Goal: Transaction & Acquisition: Purchase product/service

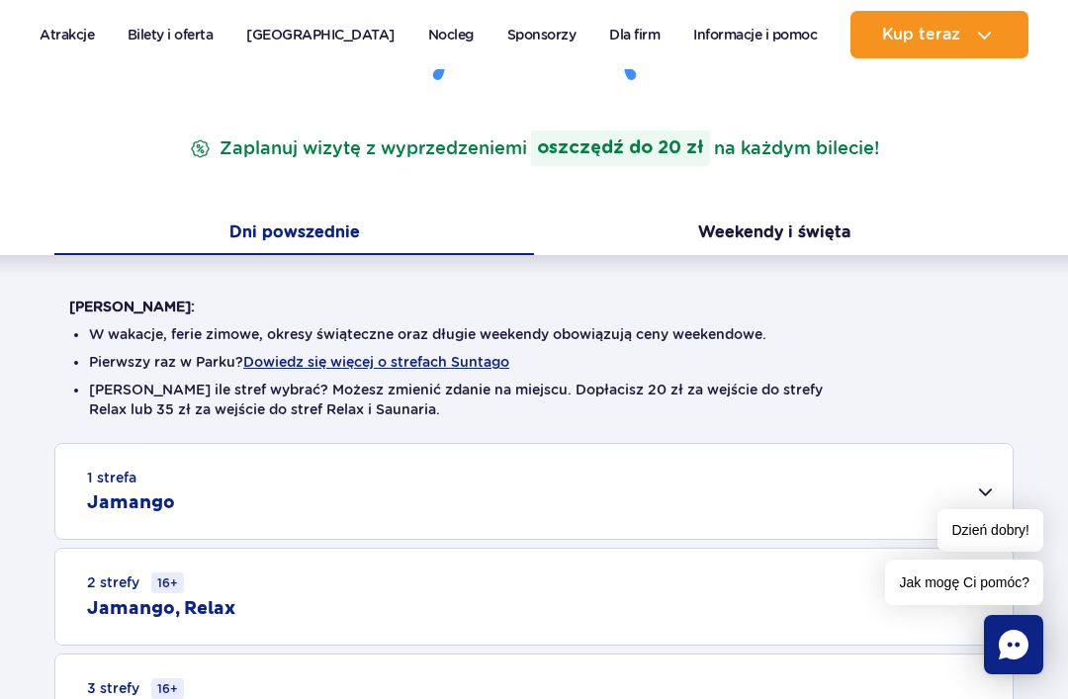
scroll to position [292, 0]
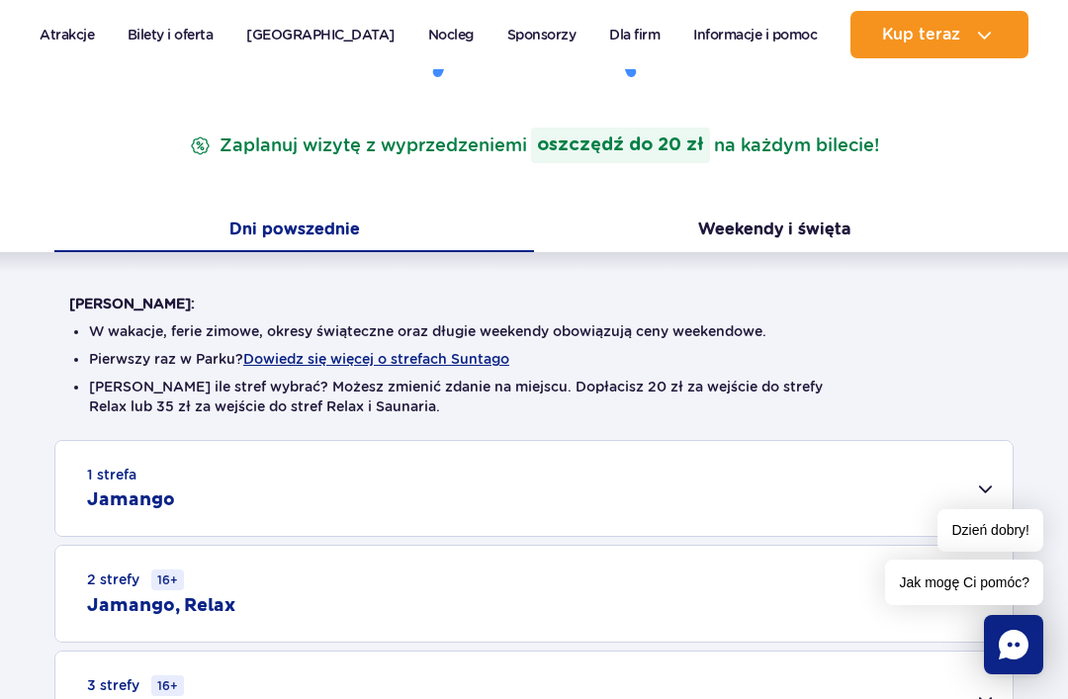
click at [819, 227] on button "Weekendy i święta" at bounding box center [774, 232] width 480 height 42
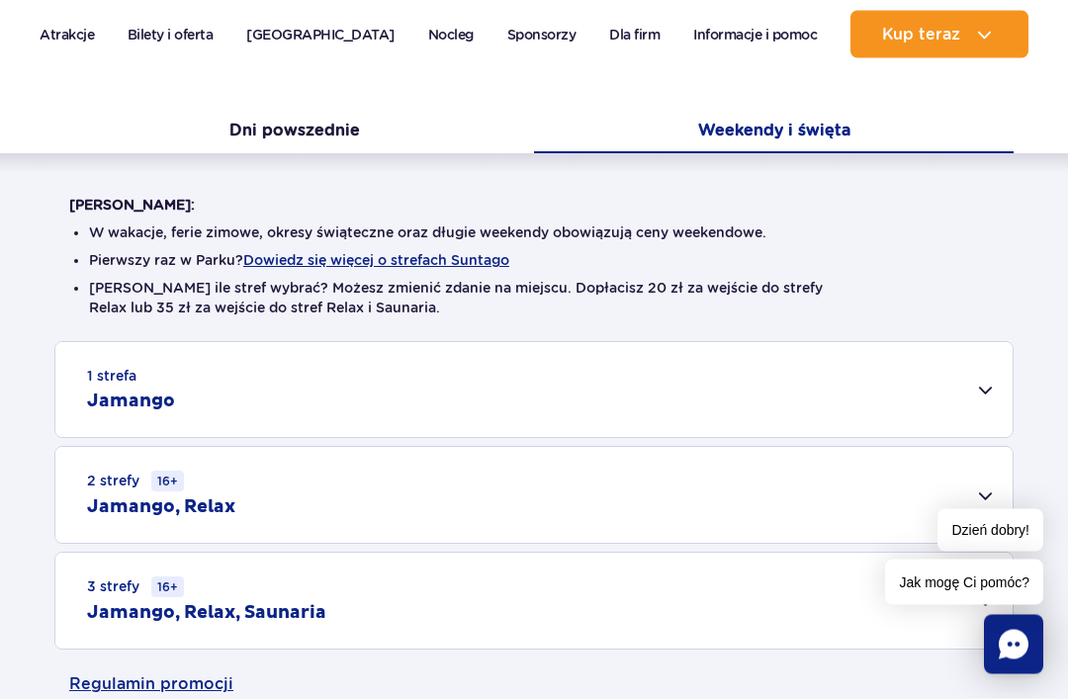
scroll to position [404, 0]
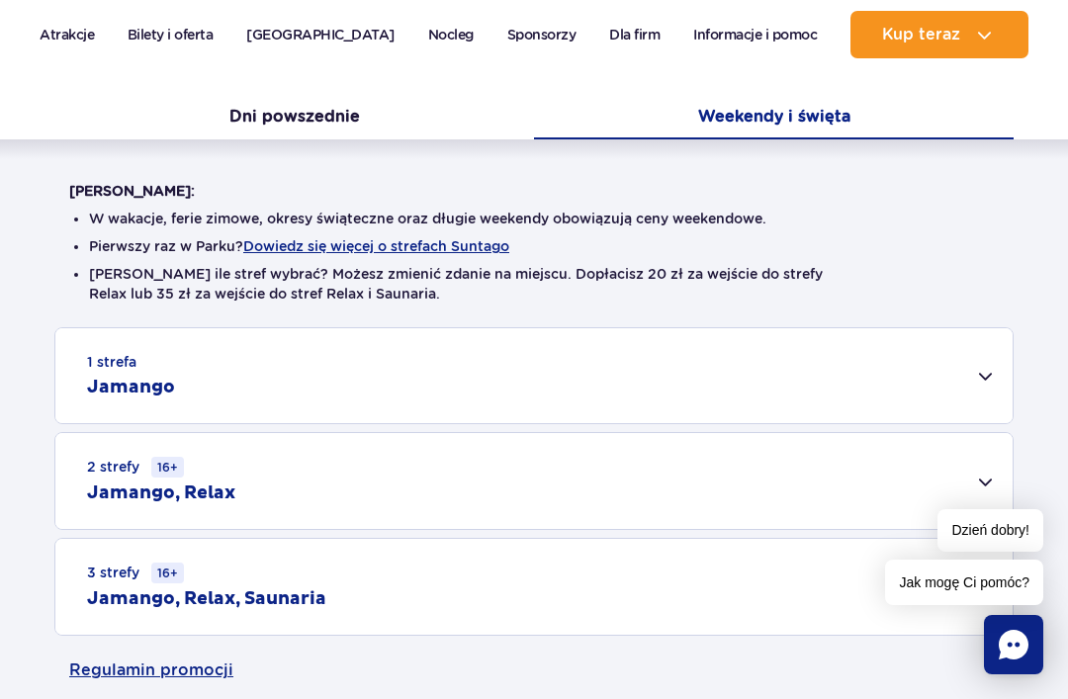
click at [982, 489] on div "2 strefy 16+ Jamango, Relax" at bounding box center [533, 481] width 957 height 96
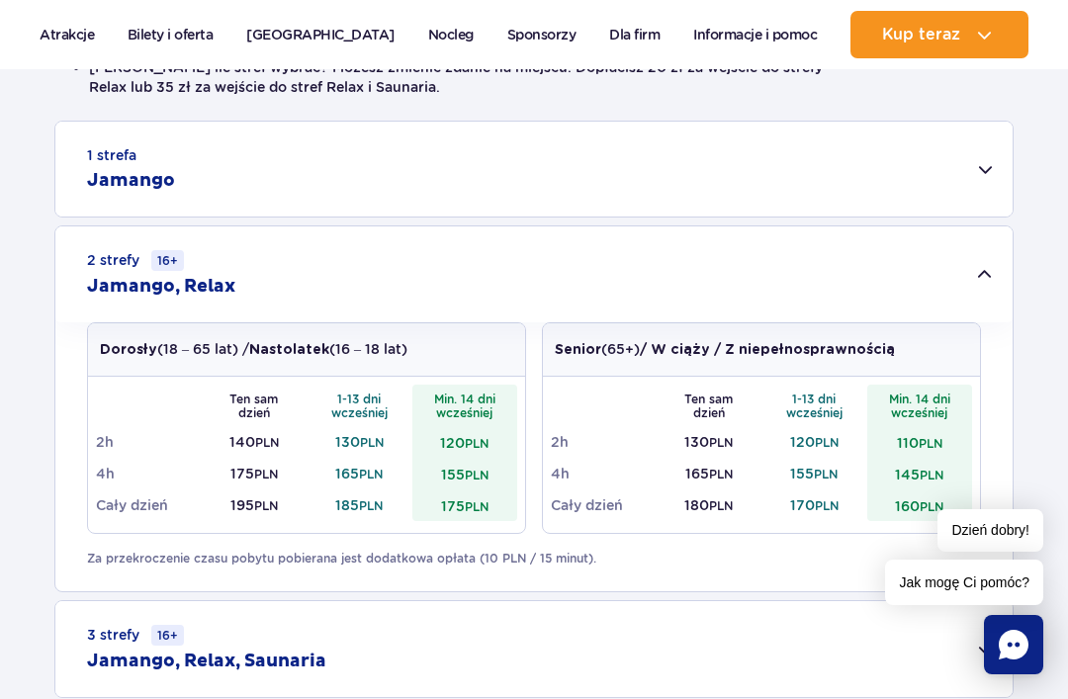
scroll to position [631, 0]
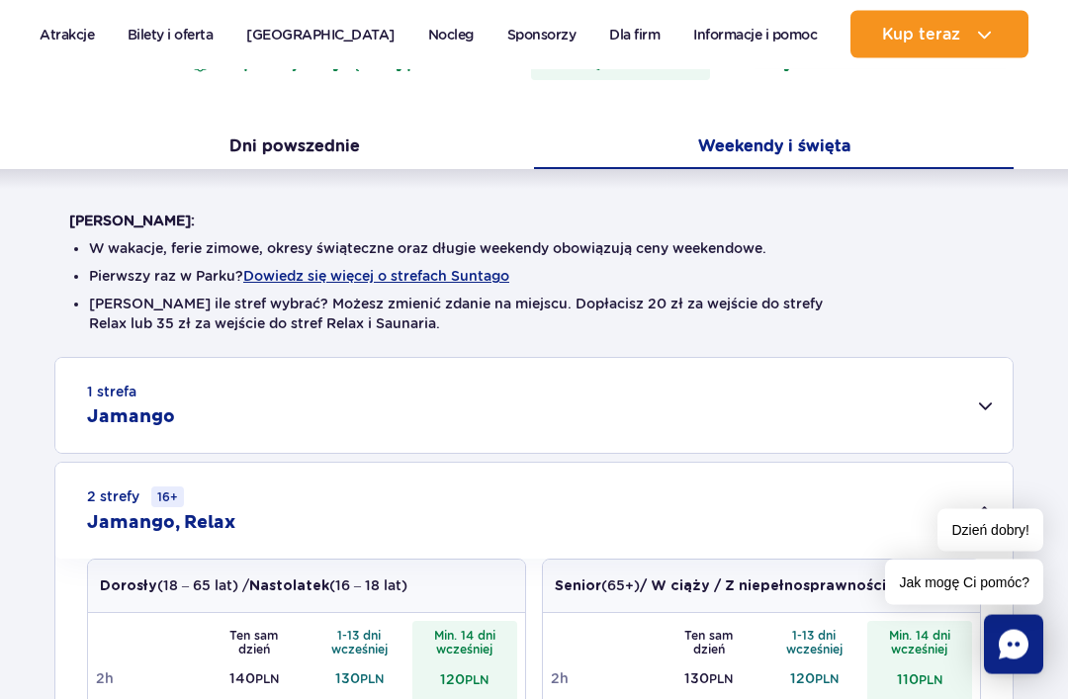
click at [330, 139] on button "Dni powszednie" at bounding box center [294, 150] width 480 height 42
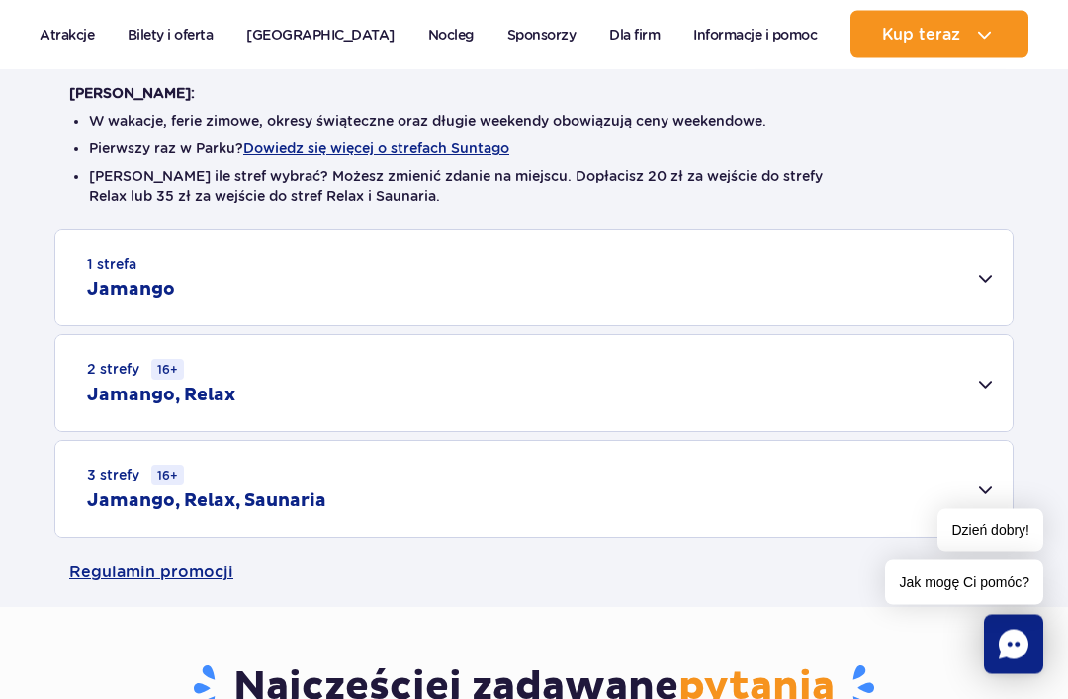
scroll to position [502, 0]
click at [771, 378] on div "2 strefy 16+ Jamango, Relax" at bounding box center [533, 383] width 957 height 96
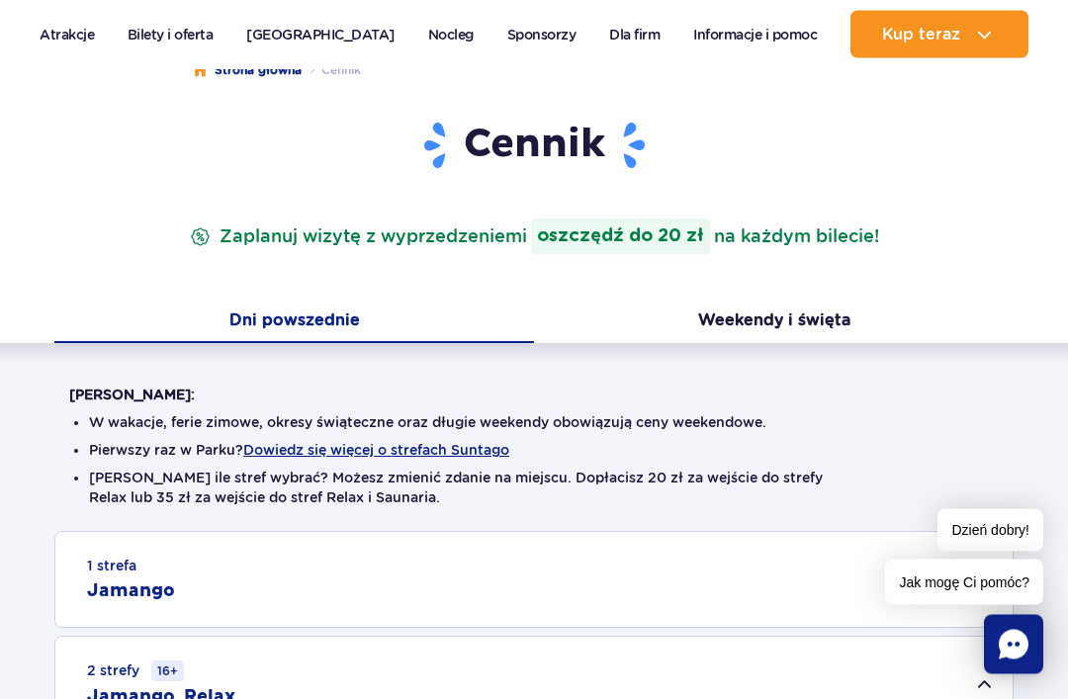
scroll to position [171, 0]
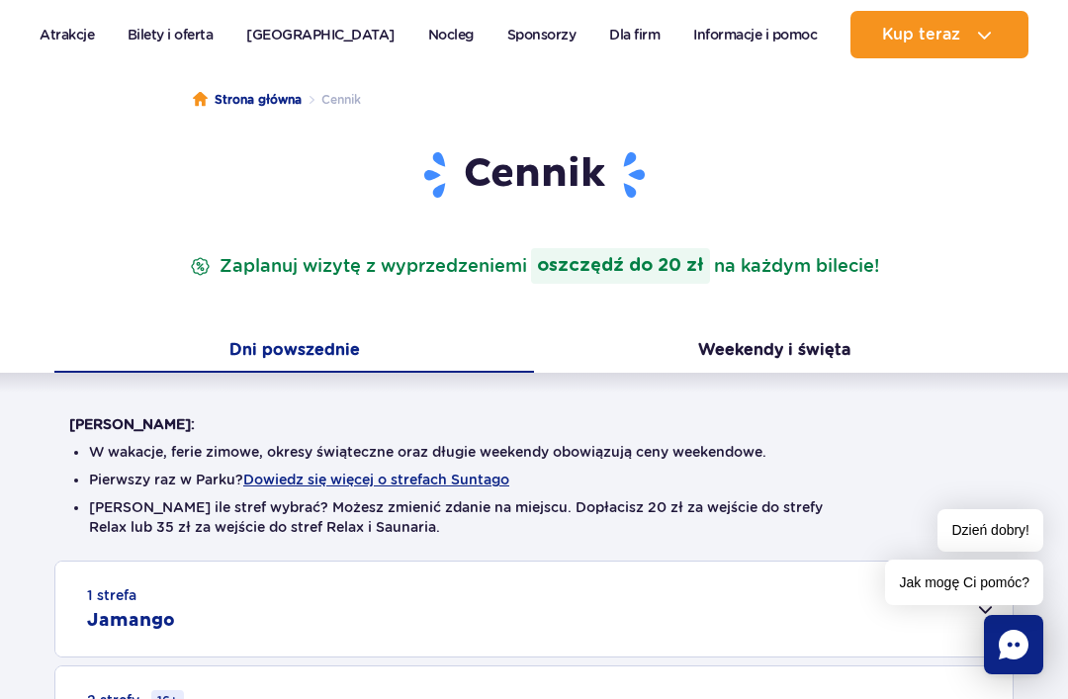
click at [790, 353] on button "Weekendy i święta" at bounding box center [774, 352] width 480 height 42
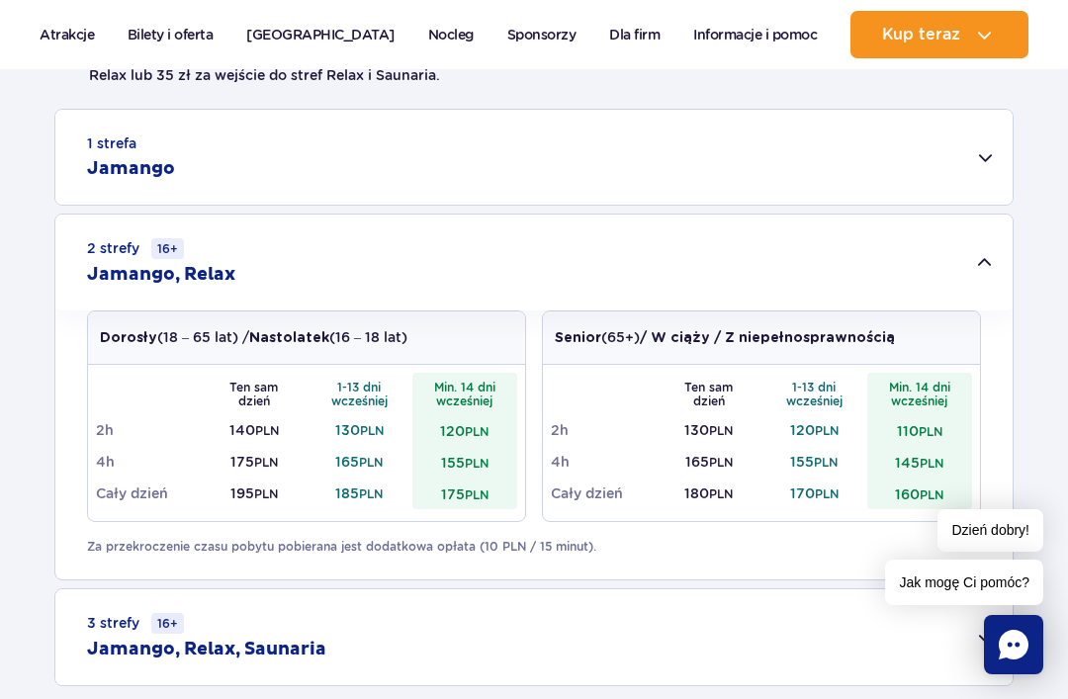
scroll to position [644, 0]
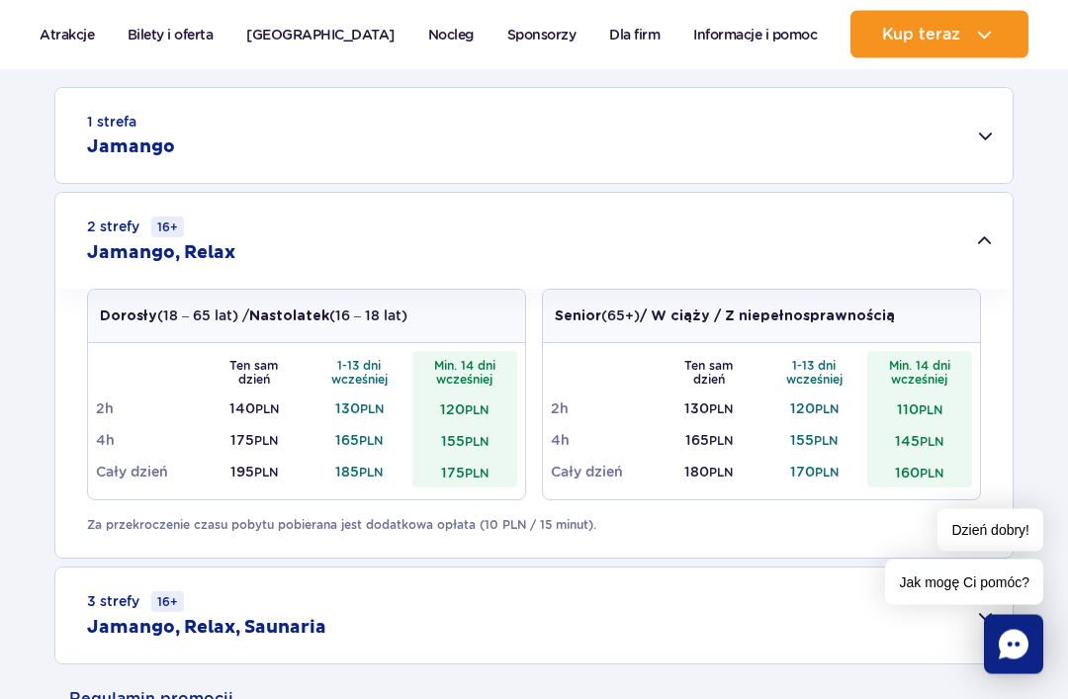
click at [346, 469] on td "185 PLN" at bounding box center [360, 473] width 106 height 32
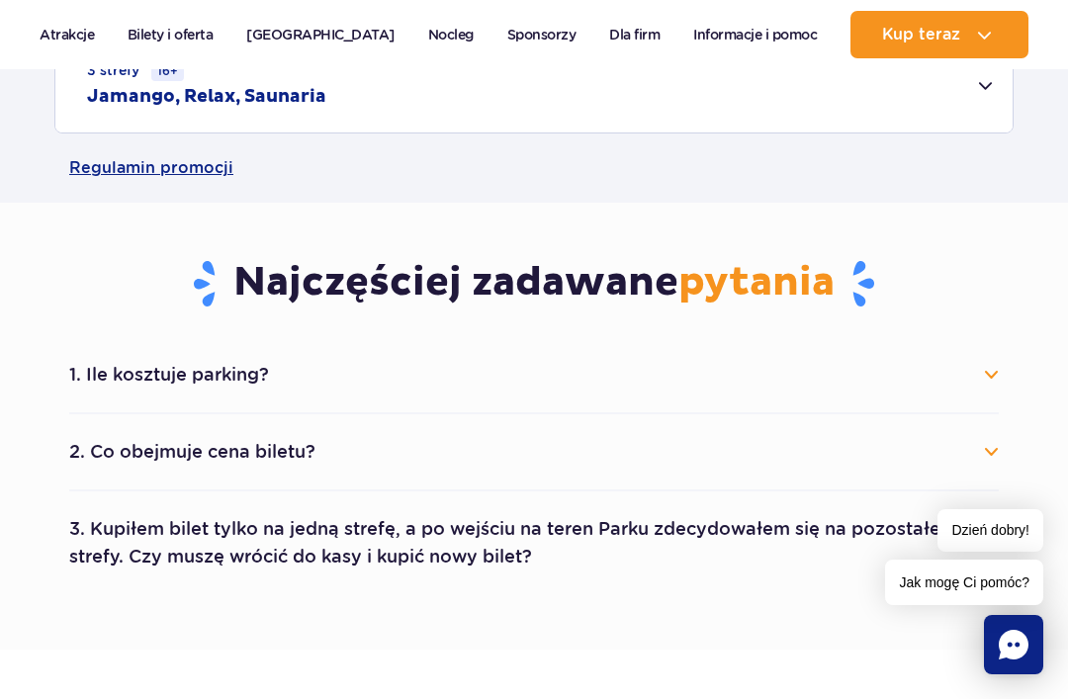
scroll to position [925, 0]
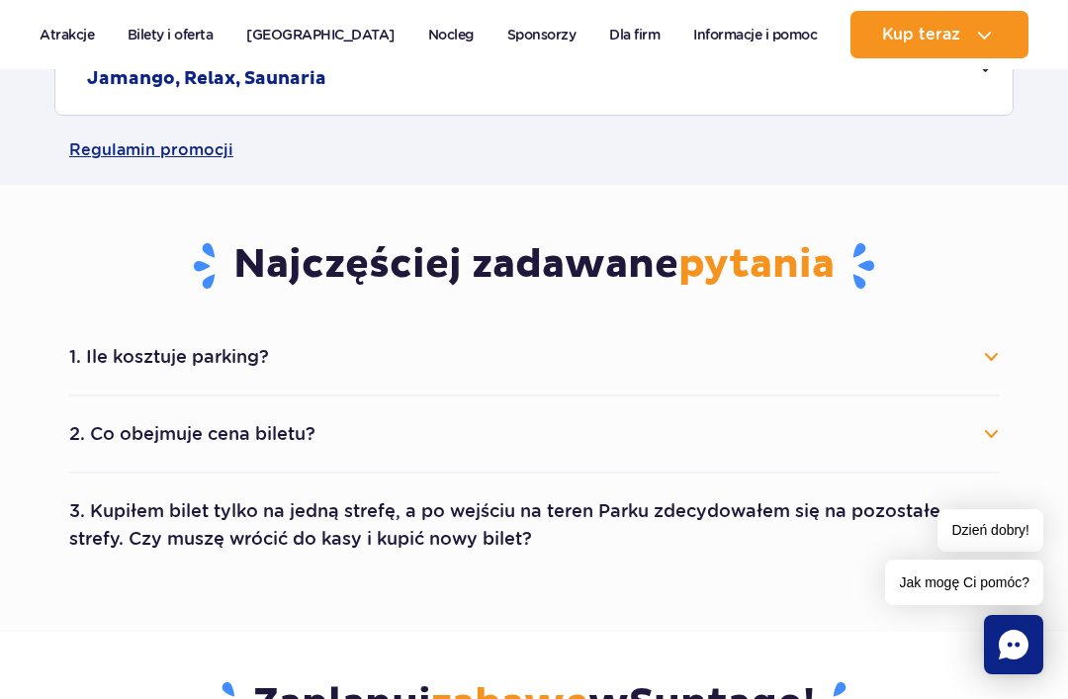
click at [637, 449] on button "2. Co obejmuje cena biletu?" at bounding box center [534, 434] width 930 height 44
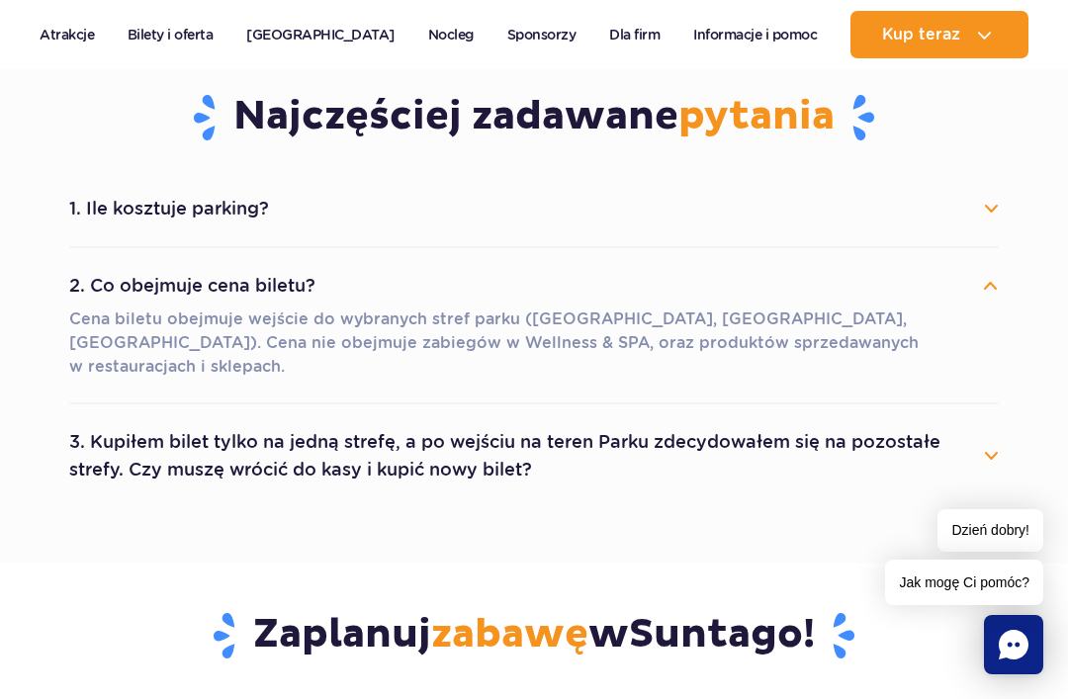
scroll to position [1080, 0]
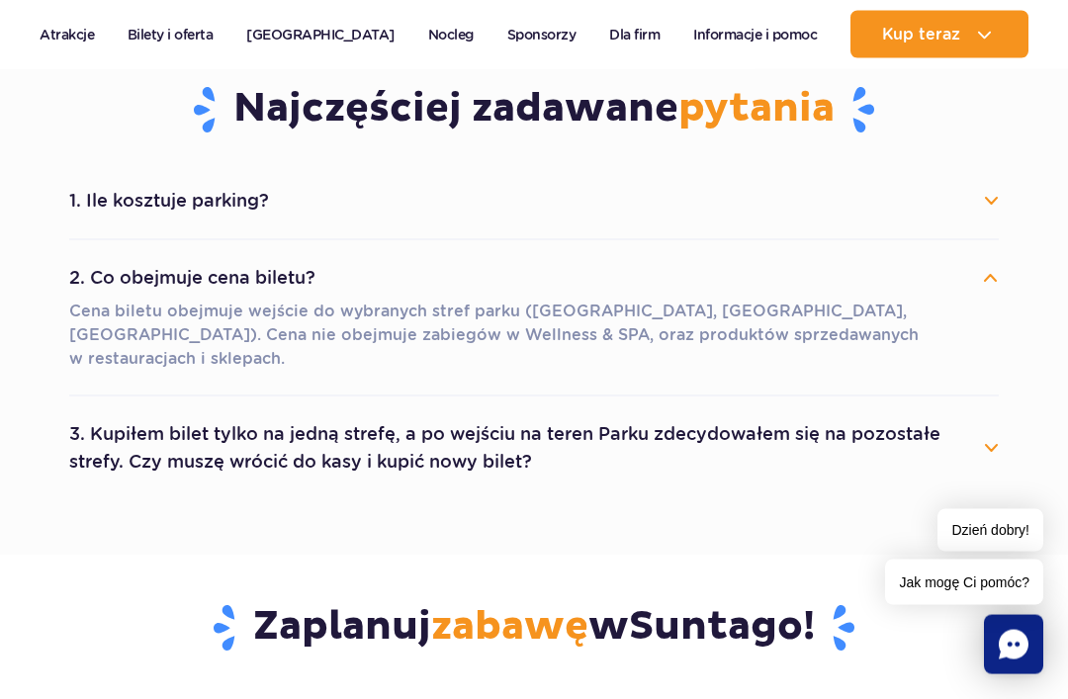
click at [601, 436] on button "3. Kupiłem bilet tylko na jedną strefę, a po wejściu na teren Parku zdecydowałe…" at bounding box center [534, 448] width 930 height 71
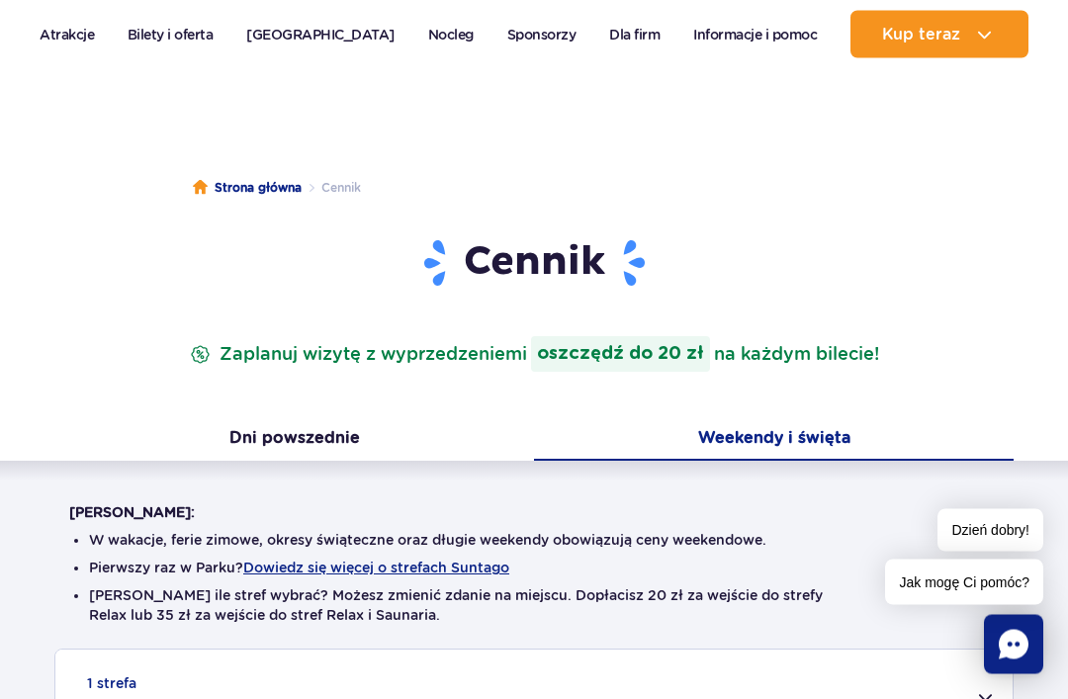
scroll to position [84, 0]
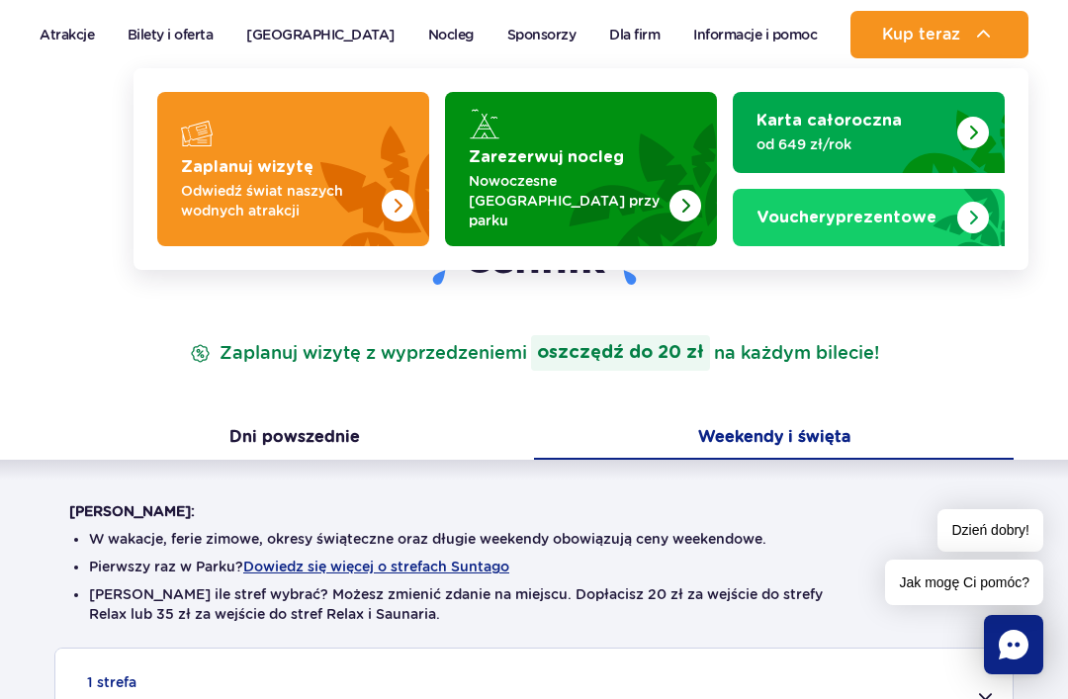
click at [394, 171] on img "Zaplanuj wizytę" at bounding box center [350, 169] width 157 height 154
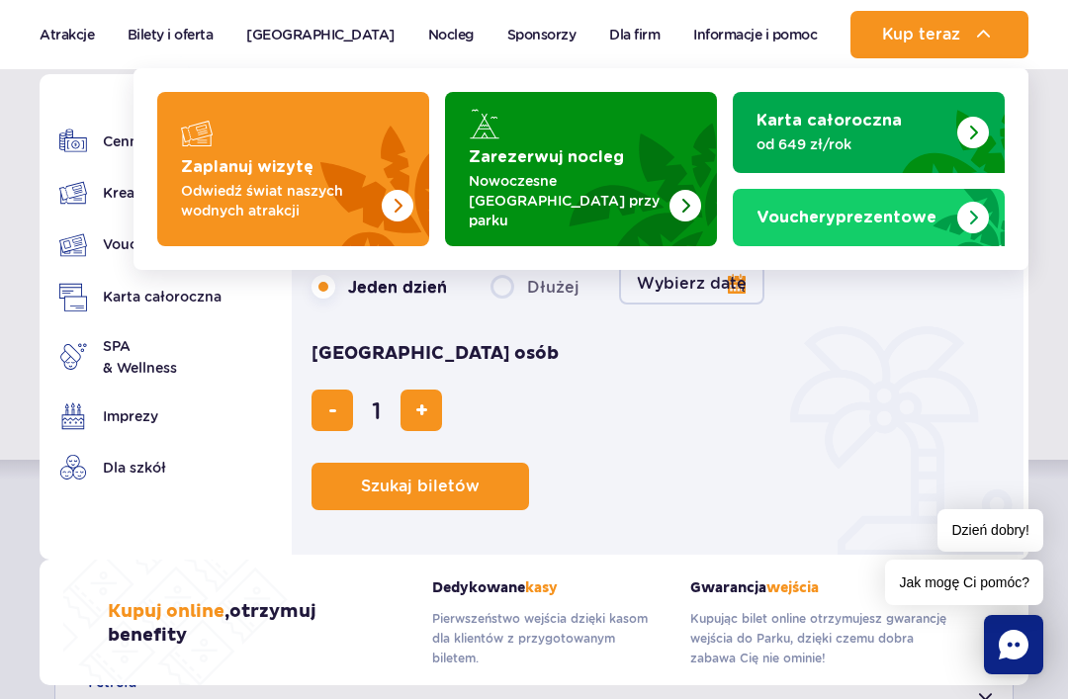
click at [106, 133] on link "Cennik" at bounding box center [140, 142] width 162 height 28
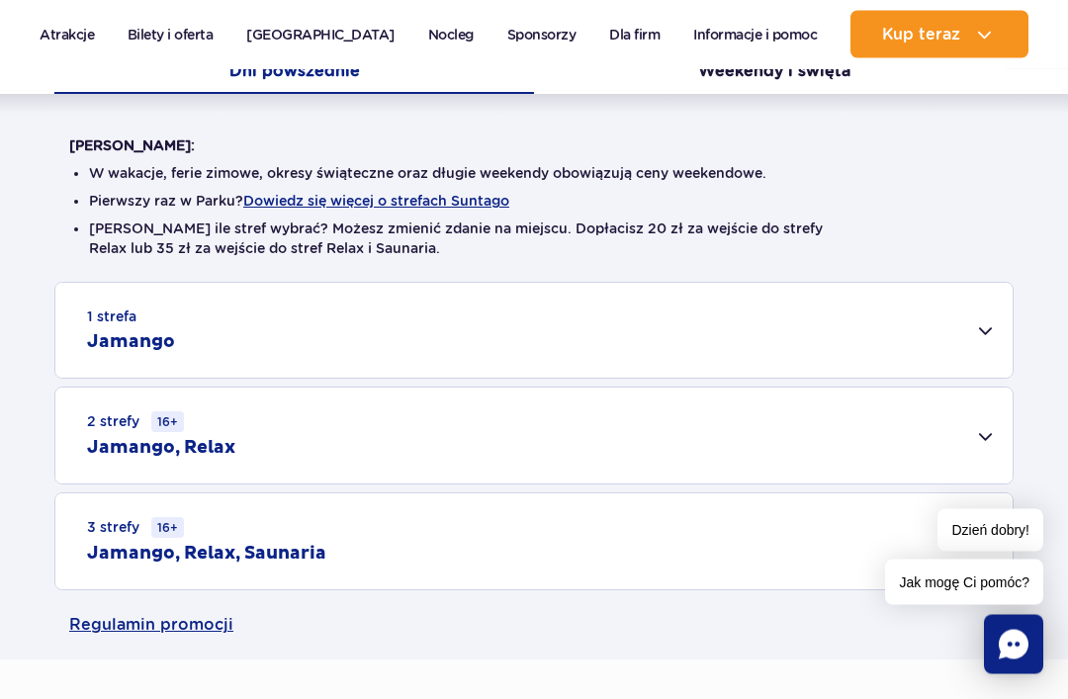
scroll to position [451, 0]
click at [814, 111] on div "Warto wiedzieć: W wakacje, ferie zimowe, okresy świąteczne oraz długie weekendy…" at bounding box center [534, 341] width 1068 height 496
click at [829, 70] on button "Weekendy i święta" at bounding box center [774, 72] width 480 height 42
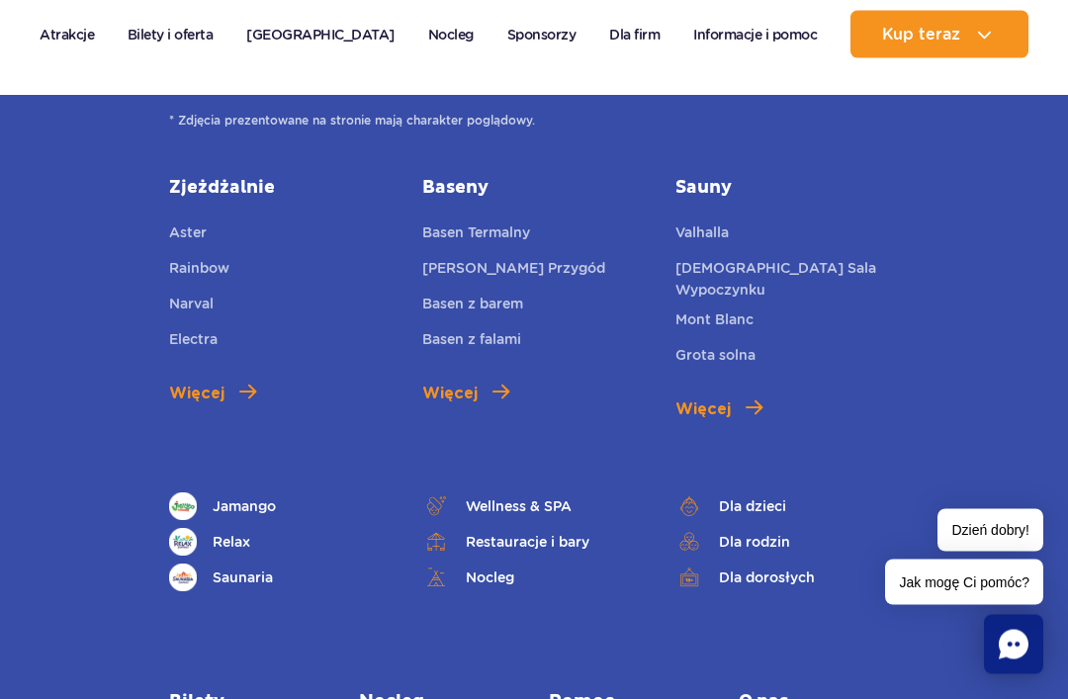
scroll to position [3027, 0]
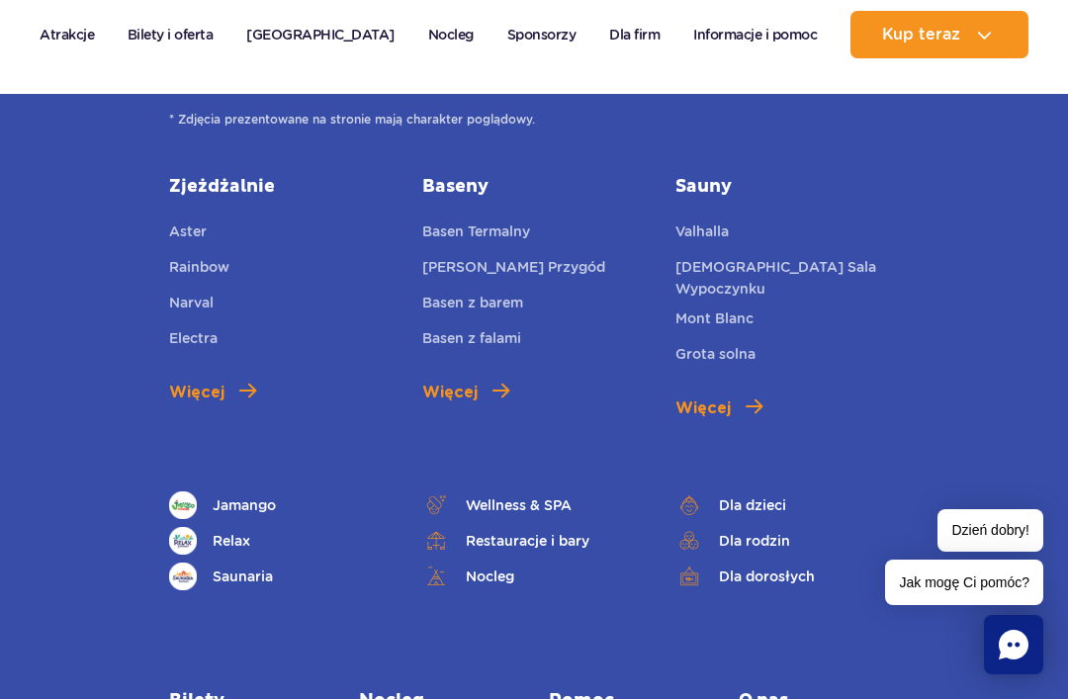
click at [561, 555] on link "Restauracje i bary" at bounding box center [533, 541] width 223 height 28
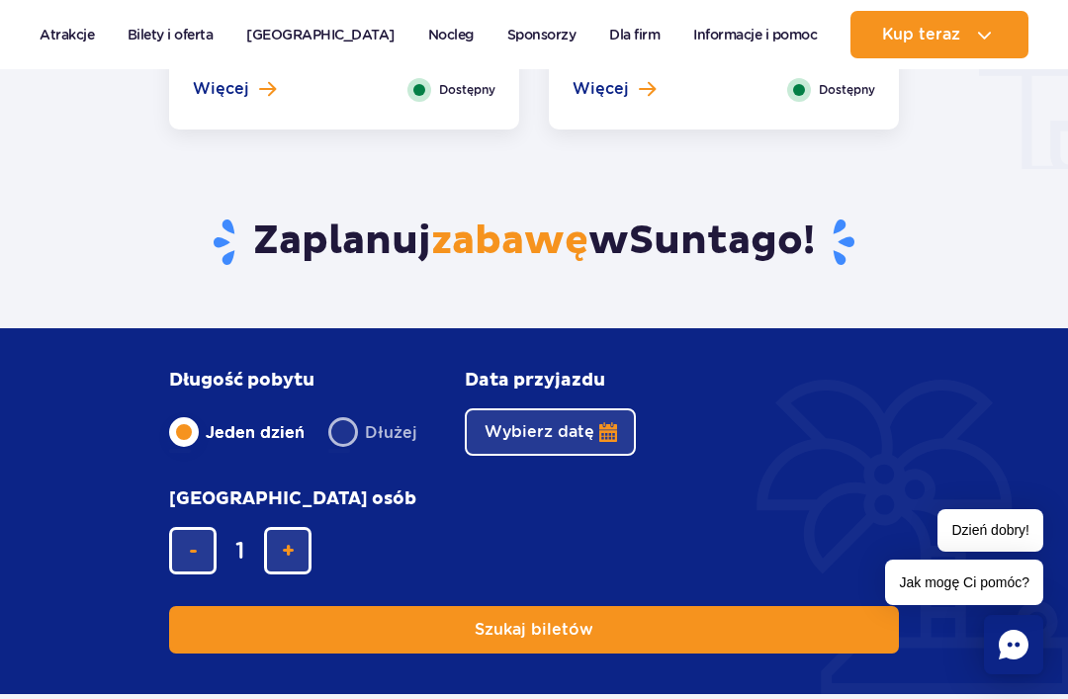
scroll to position [2337, 0]
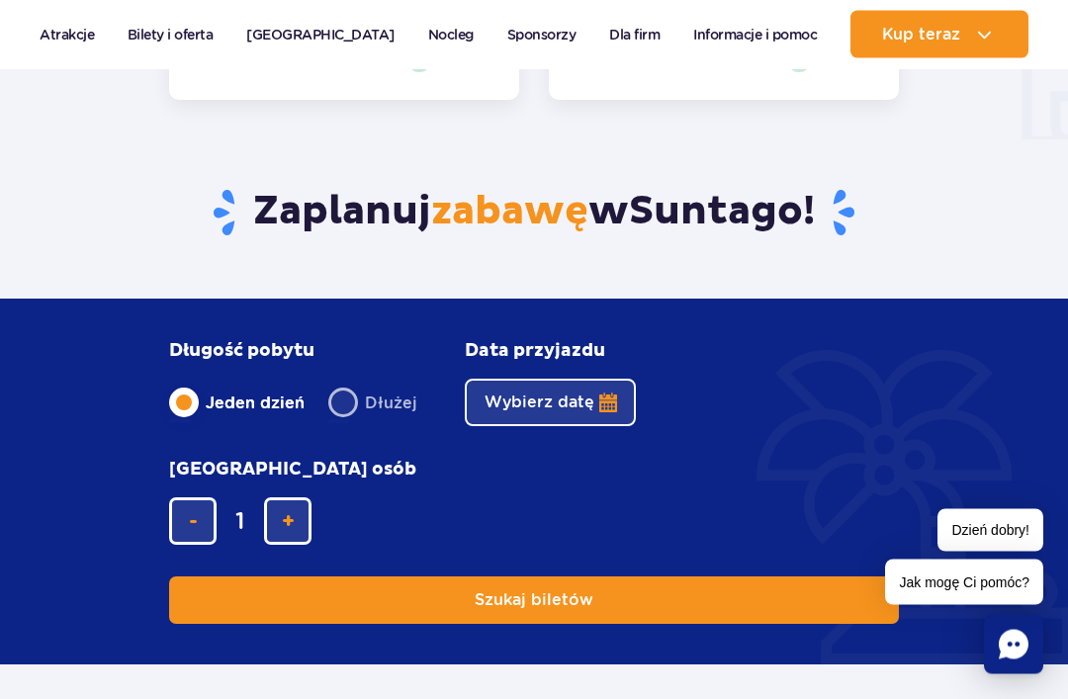
click at [602, 427] on button "Wybierz datę" at bounding box center [550, 403] width 171 height 47
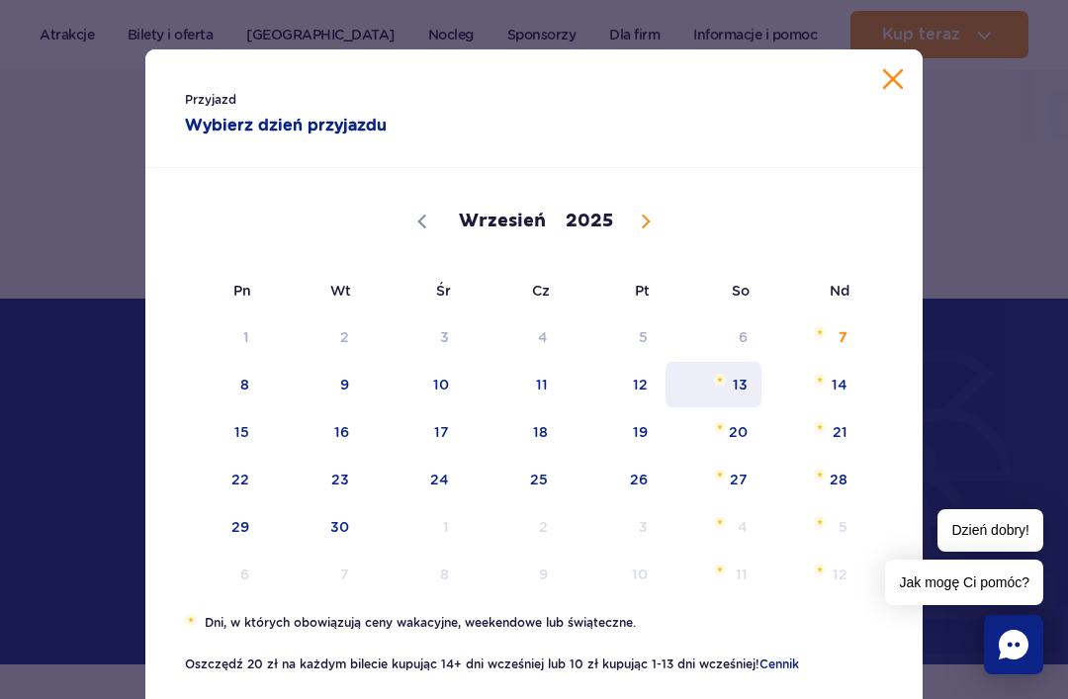
click at [742, 386] on span "13" at bounding box center [714, 384] width 100 height 45
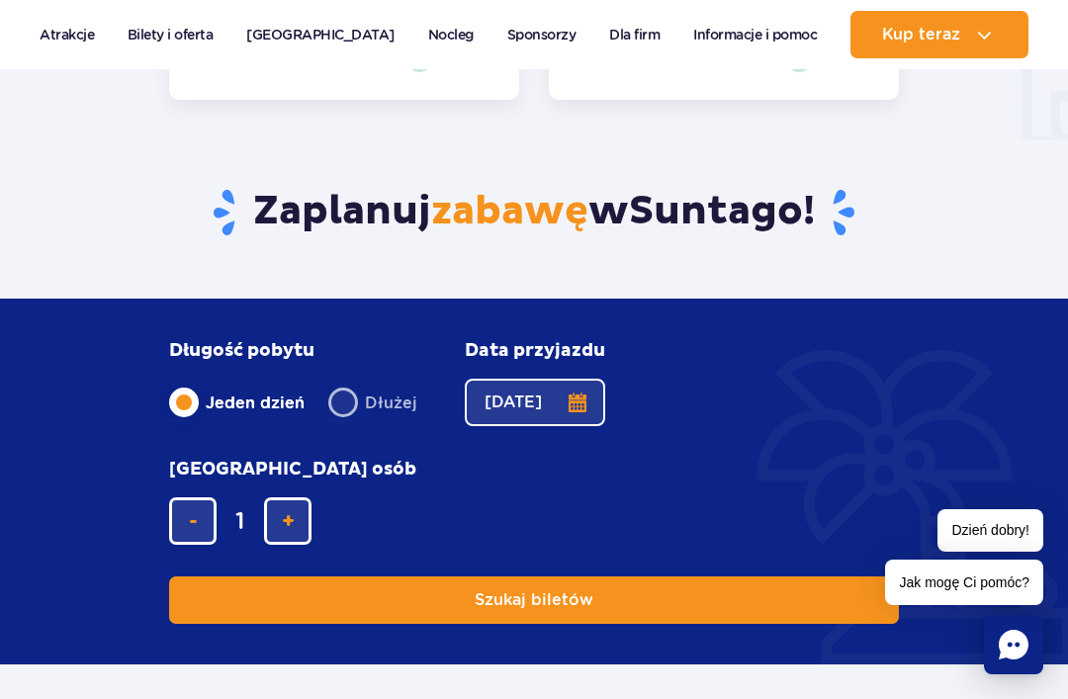
click at [295, 521] on span "dodaj bilet" at bounding box center [288, 521] width 13 height 0
type input "2"
click at [675, 577] on button "Szukaj biletów" at bounding box center [534, 600] width 730 height 47
